Goal: Communication & Community: Answer question/provide support

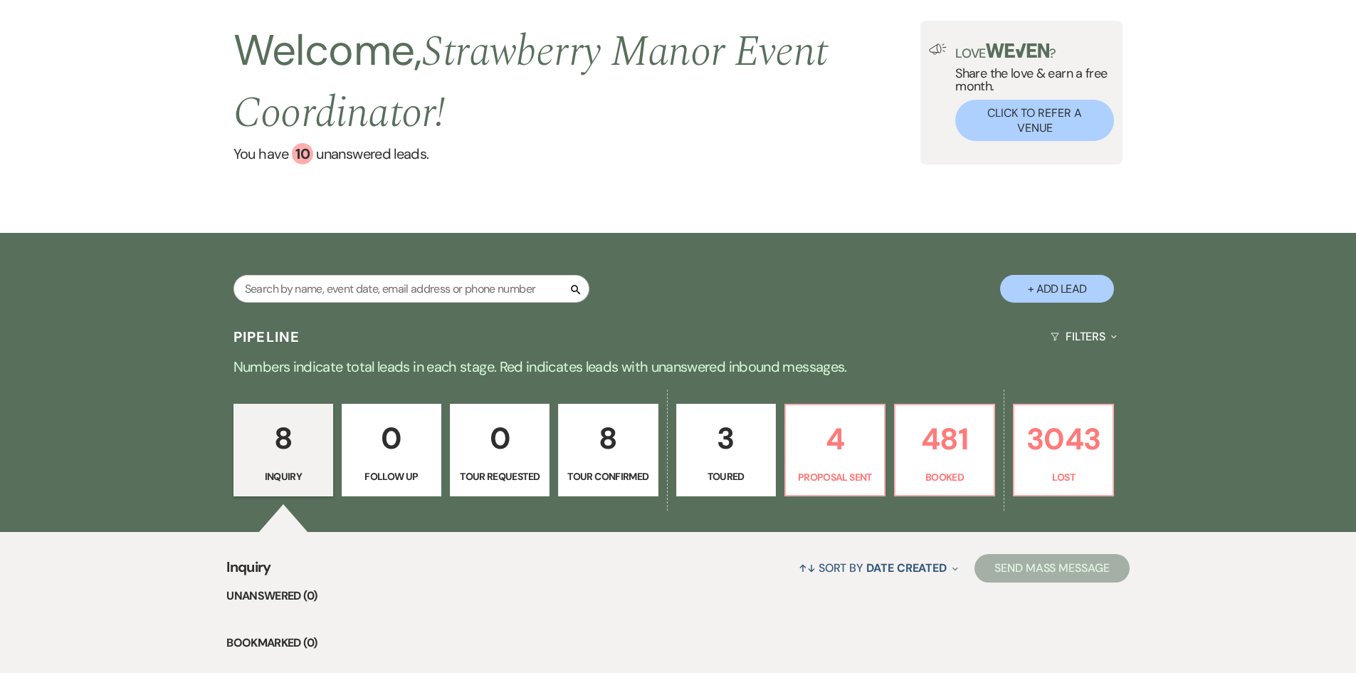
scroll to position [285, 0]
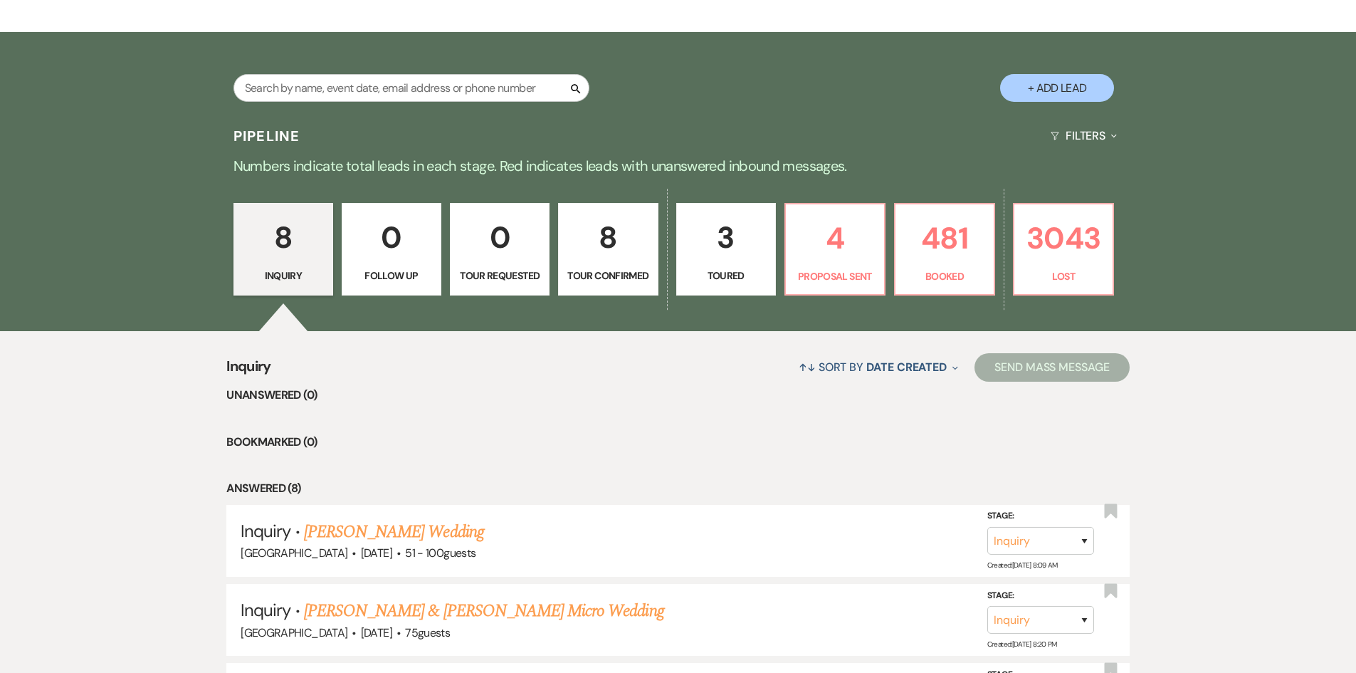
drag, startPoint x: 655, startPoint y: 67, endPoint x: 947, endPoint y: 145, distance: 302.9
click at [950, 137] on div "Pipeline Filters Expand" at bounding box center [678, 136] width 1025 height 38
click at [846, 267] on link "4 Proposal Sent" at bounding box center [834, 249] width 101 height 93
select select "6"
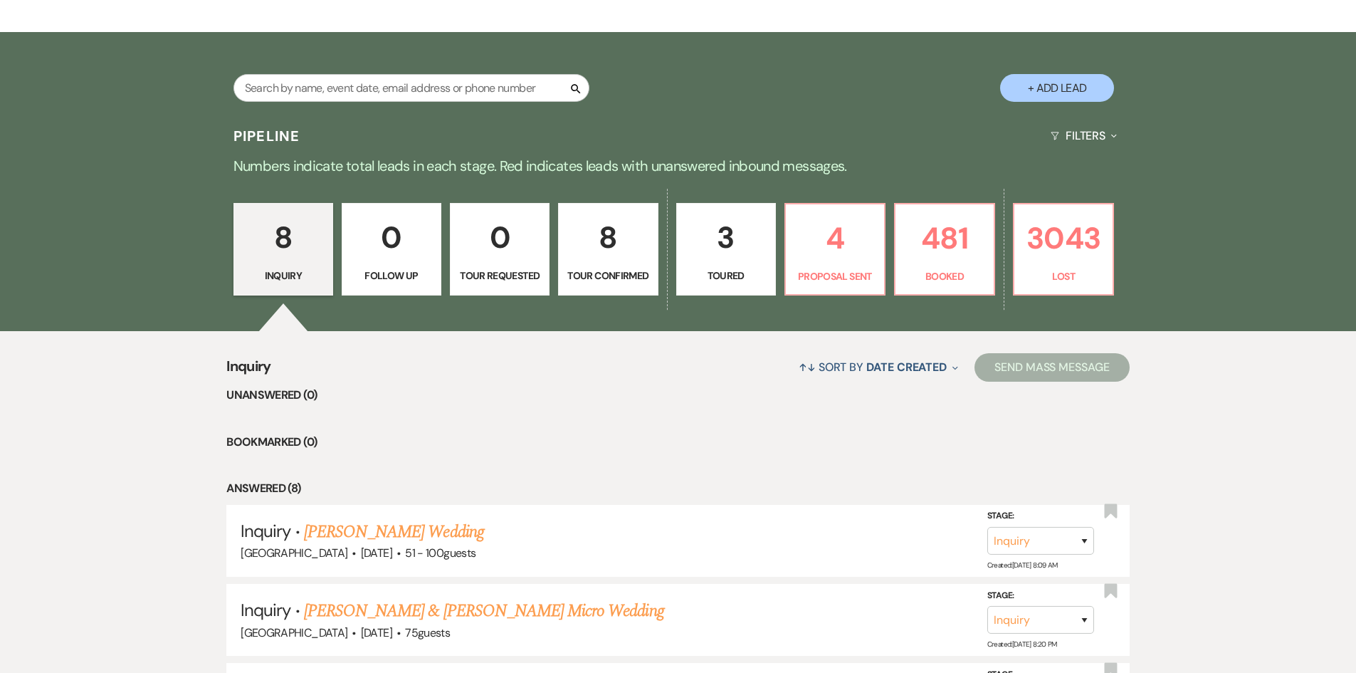
select select "6"
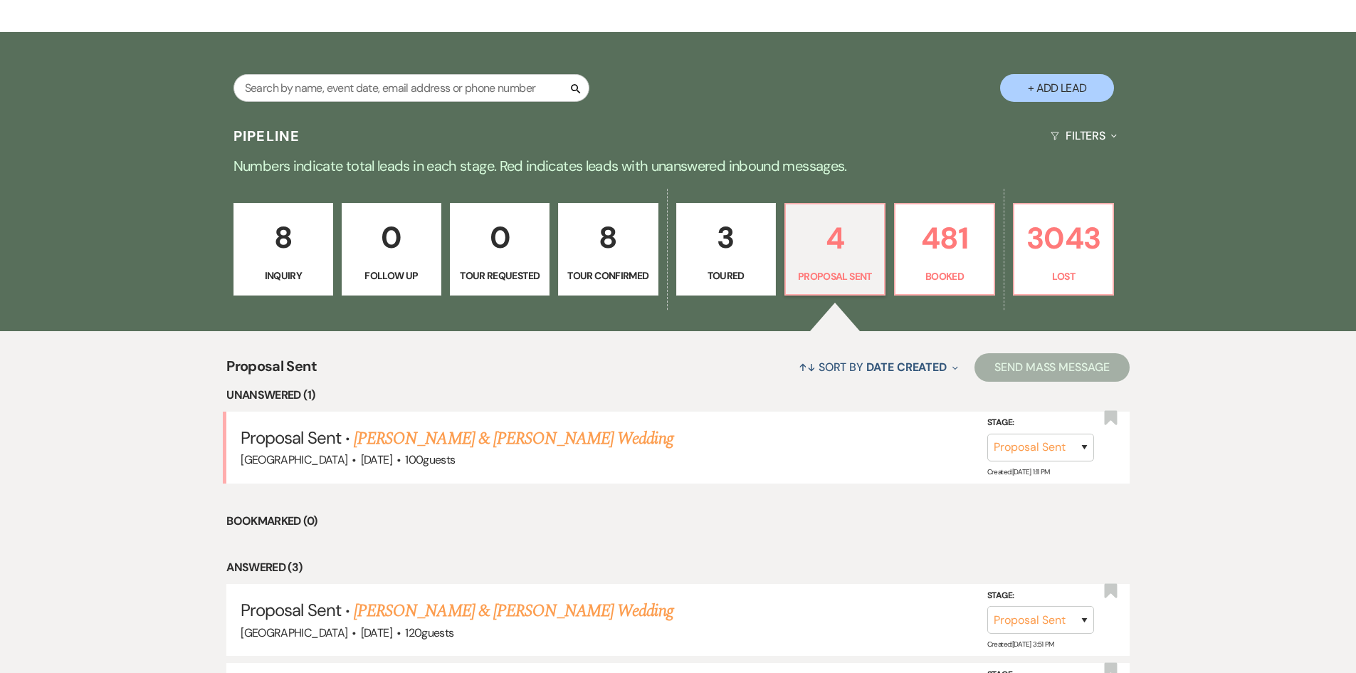
scroll to position [498, 0]
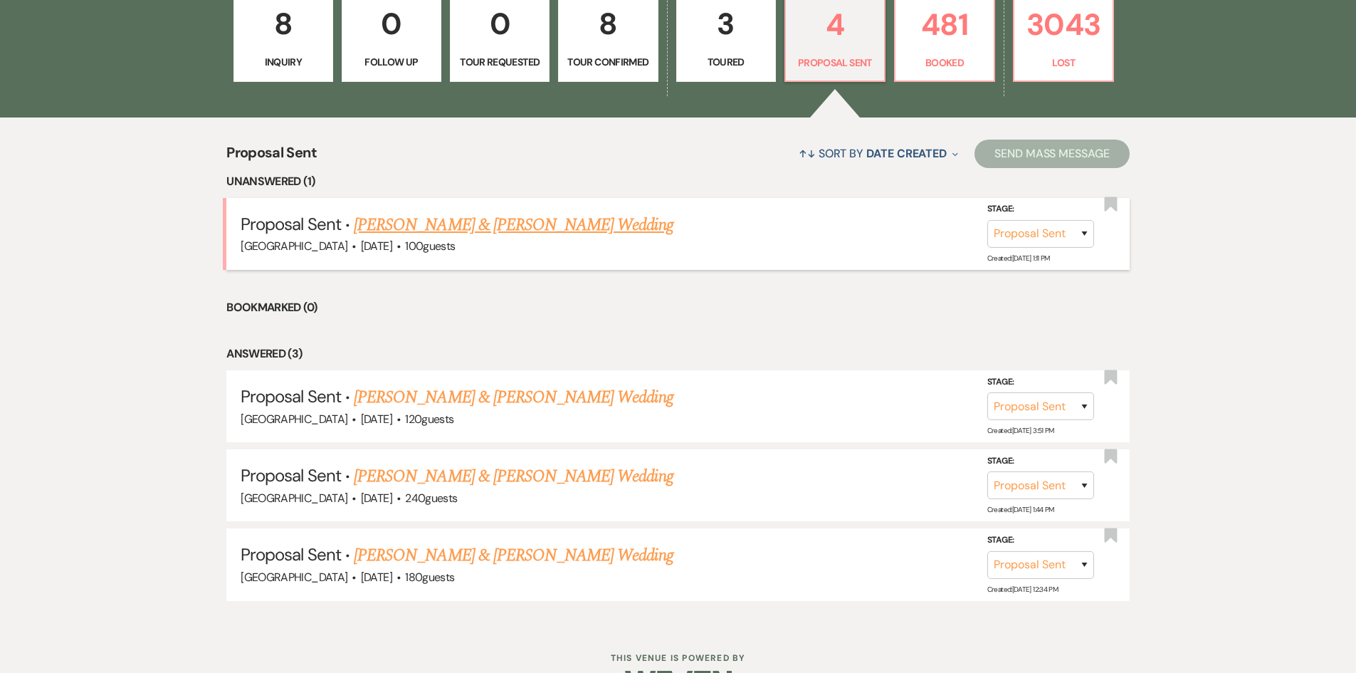
click at [410, 225] on link "[PERSON_NAME] & [PERSON_NAME] Wedding" at bounding box center [513, 225] width 319 height 26
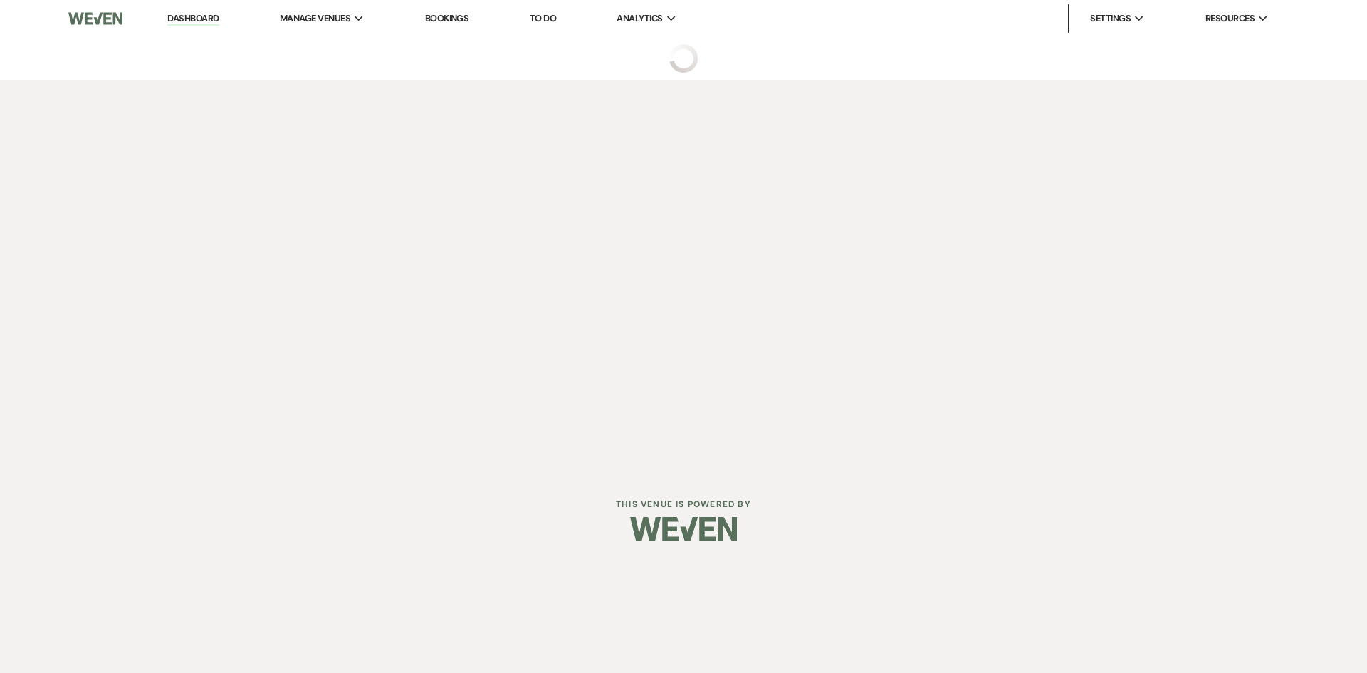
select select "6"
select select "5"
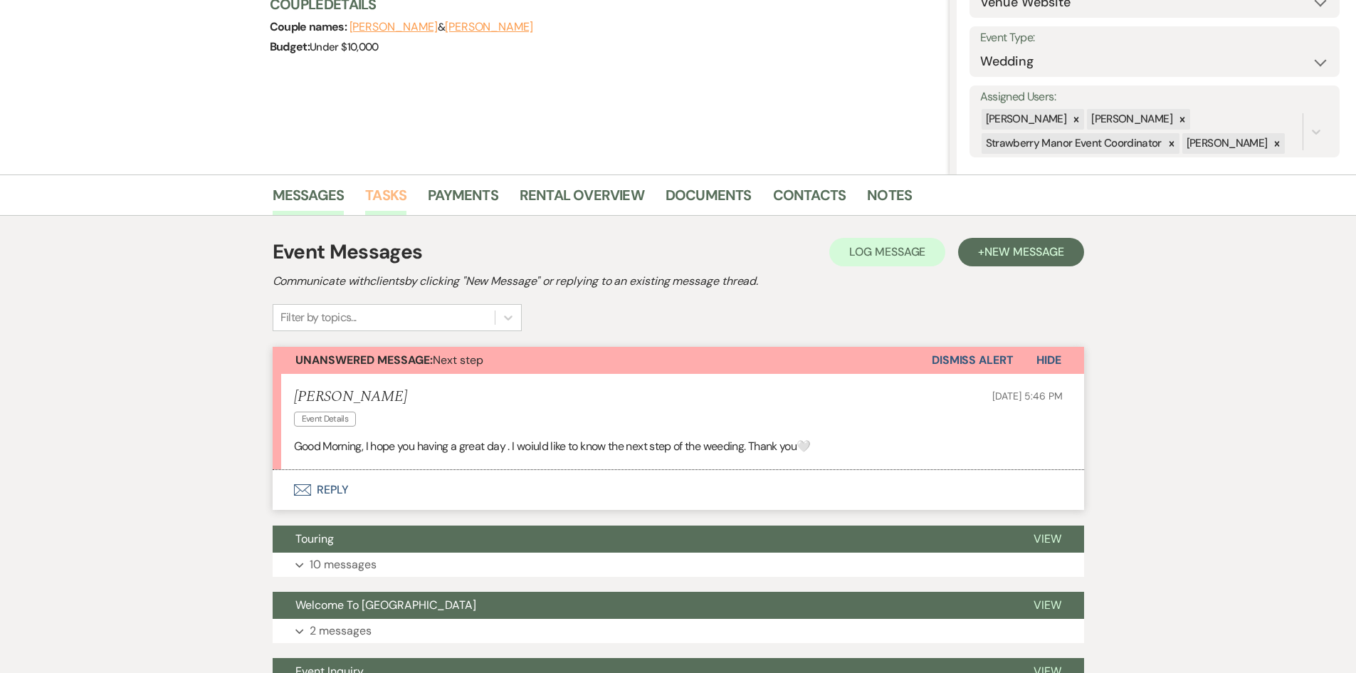
scroll to position [332, 0]
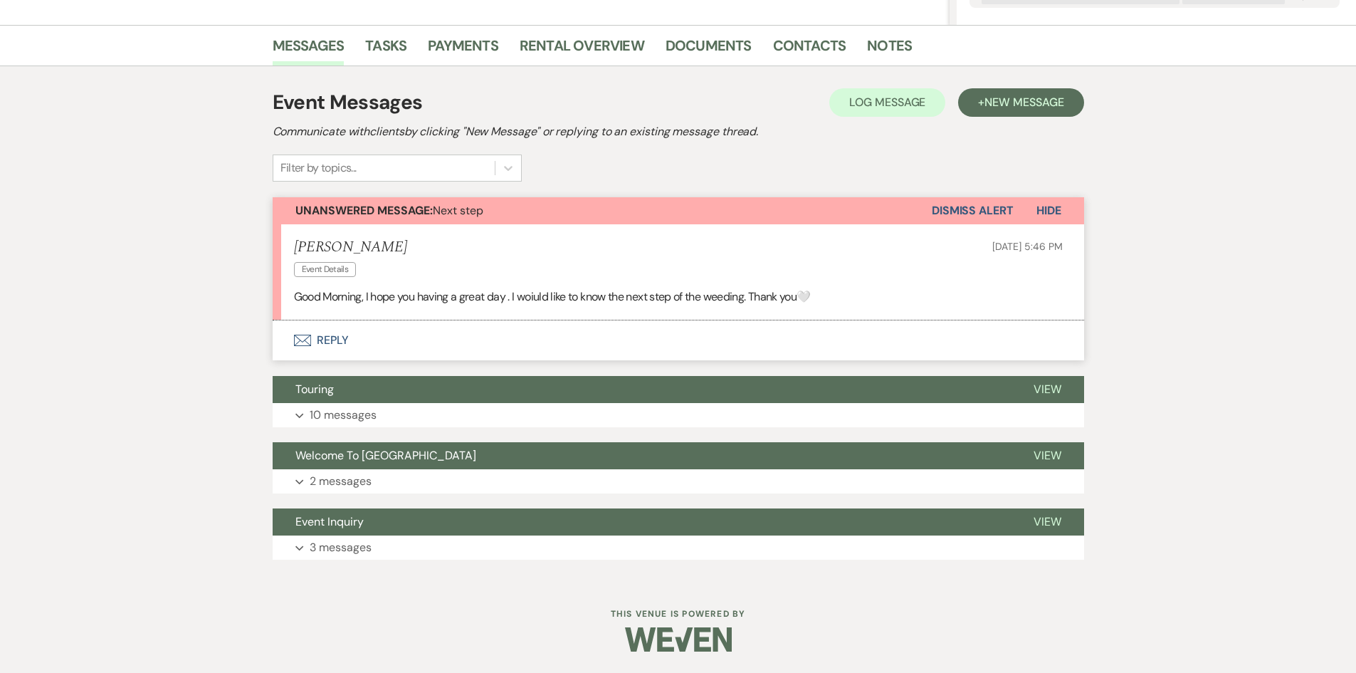
click at [1156, 298] on div "Messages Tasks Payments Rental Overview Documents Contacts Notes Event Messages…" at bounding box center [678, 303] width 1356 height 556
click at [329, 339] on button "Envelope Reply" at bounding box center [678, 340] width 811 height 40
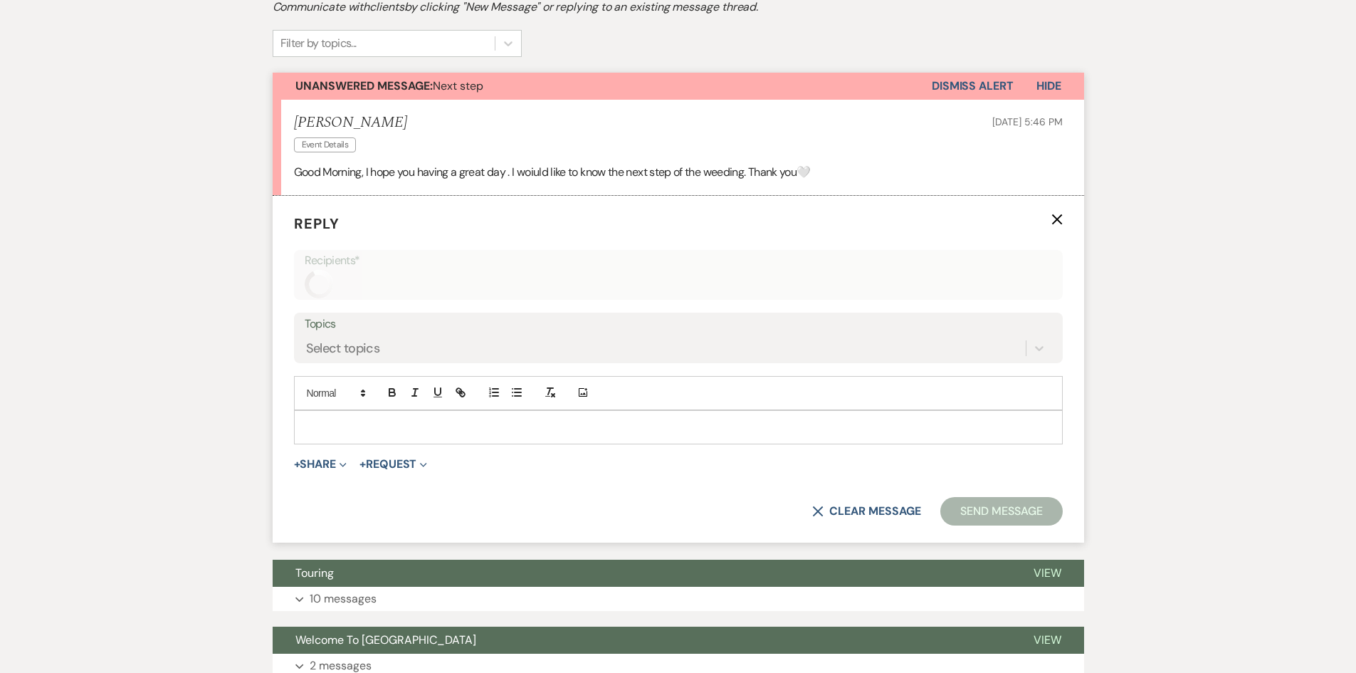
scroll to position [464, 0]
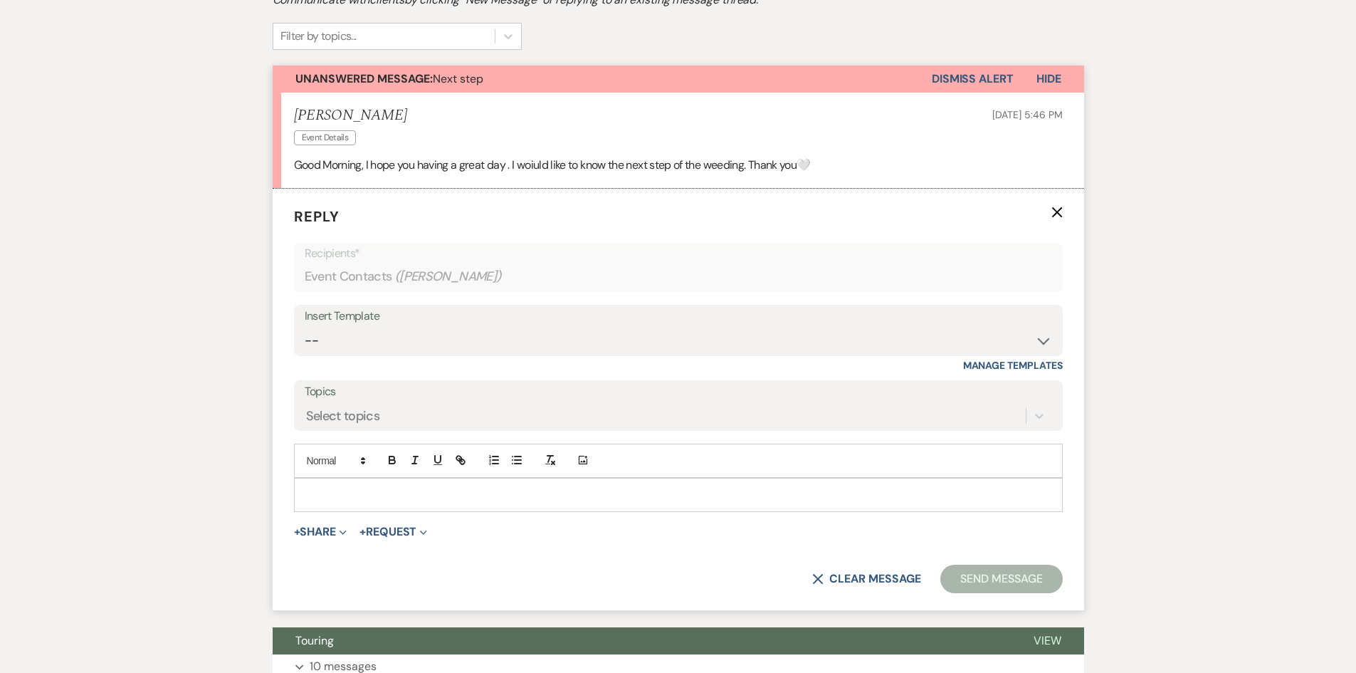
click at [364, 503] on p at bounding box center [678, 495] width 746 height 16
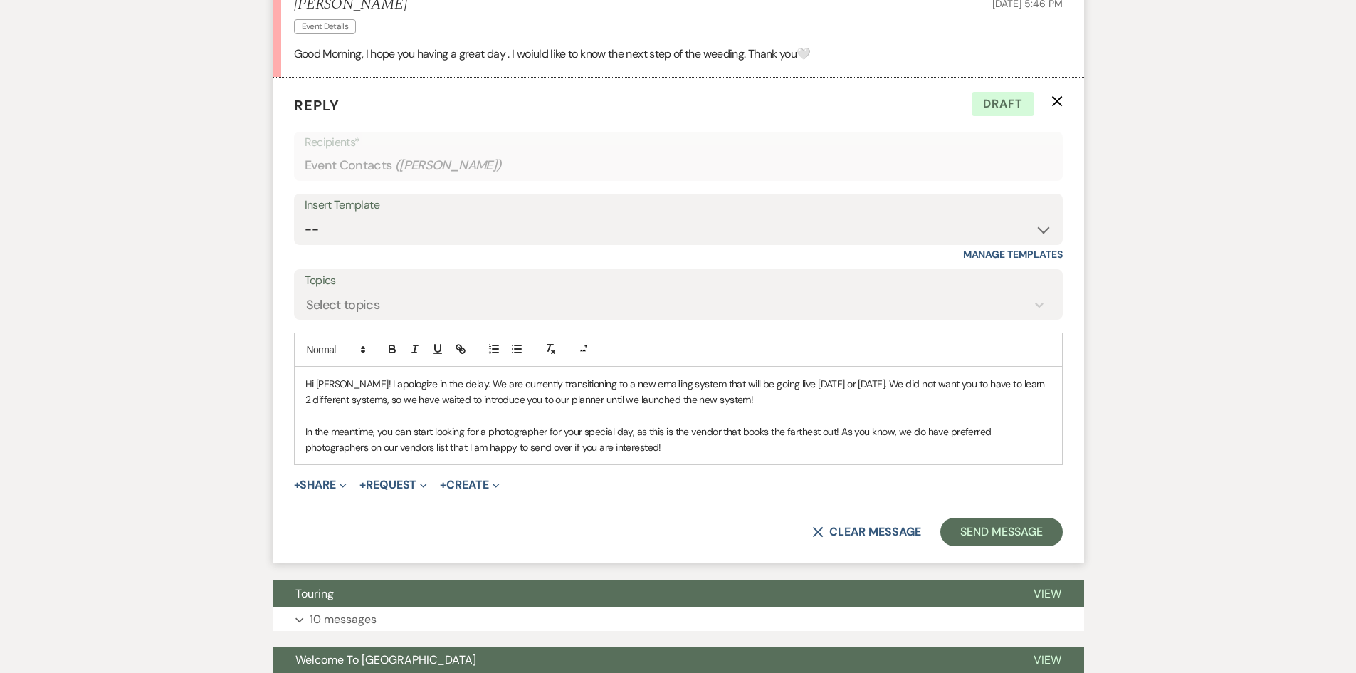
scroll to position [606, 0]
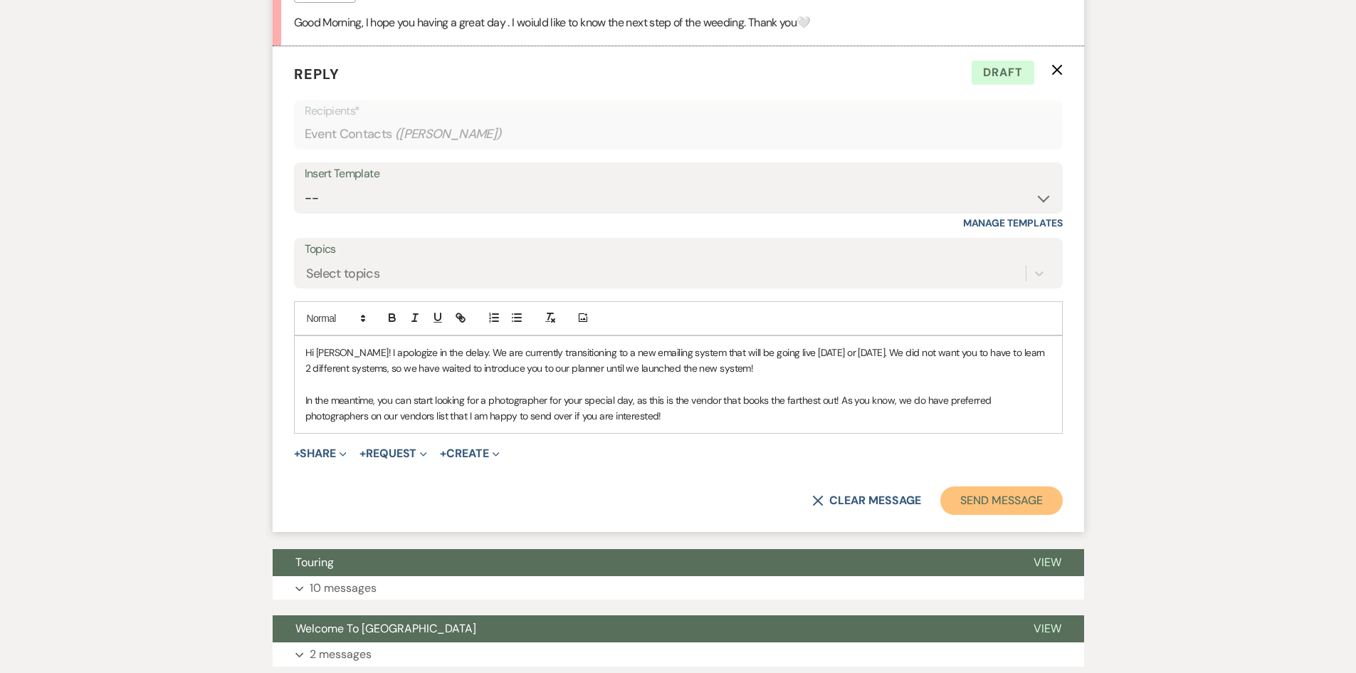
click at [997, 497] on button "Send Message" at bounding box center [1001, 500] width 122 height 28
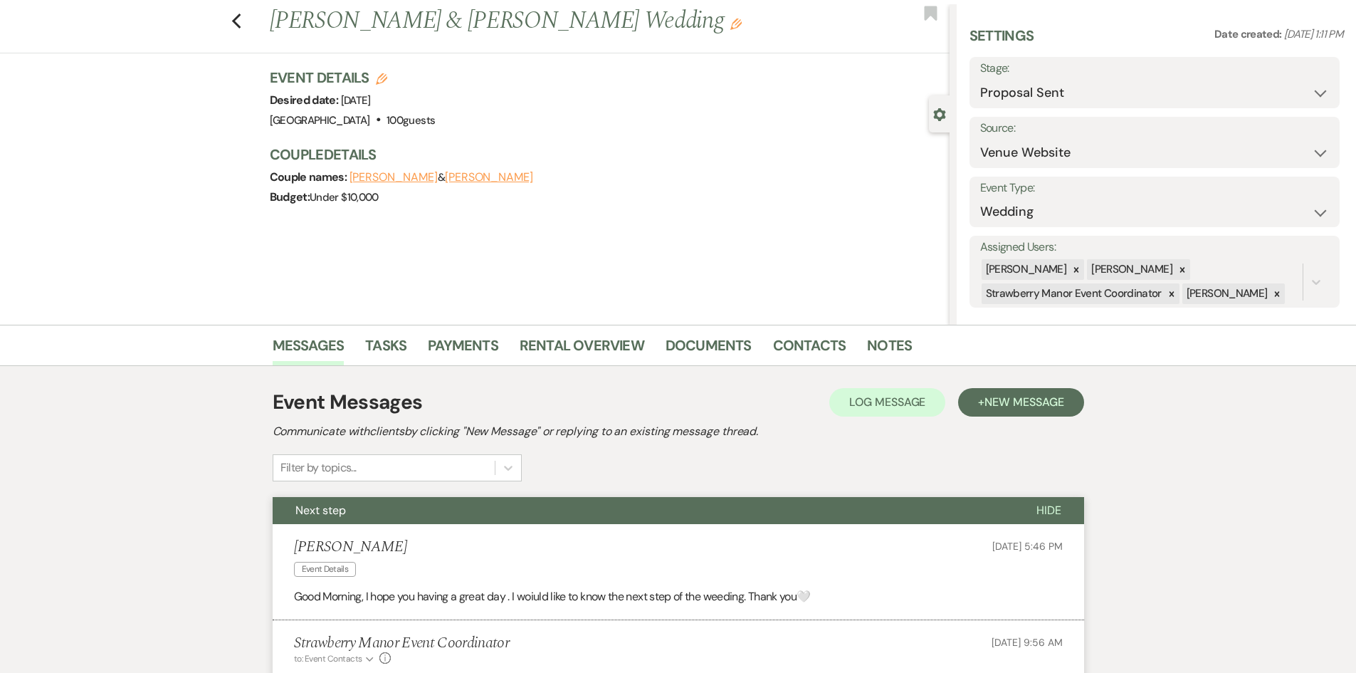
scroll to position [0, 0]
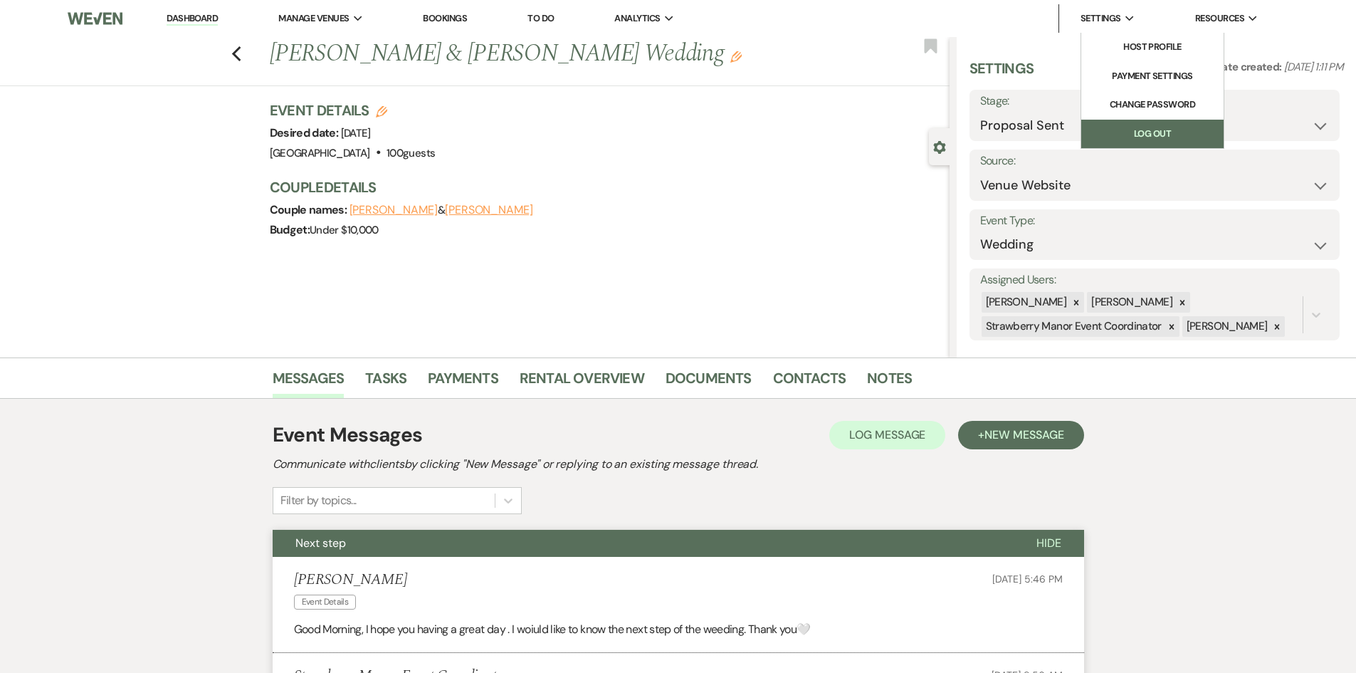
click at [1128, 125] on link "Log Out" at bounding box center [1152, 134] width 142 height 28
